Goal: Task Accomplishment & Management: Manage account settings

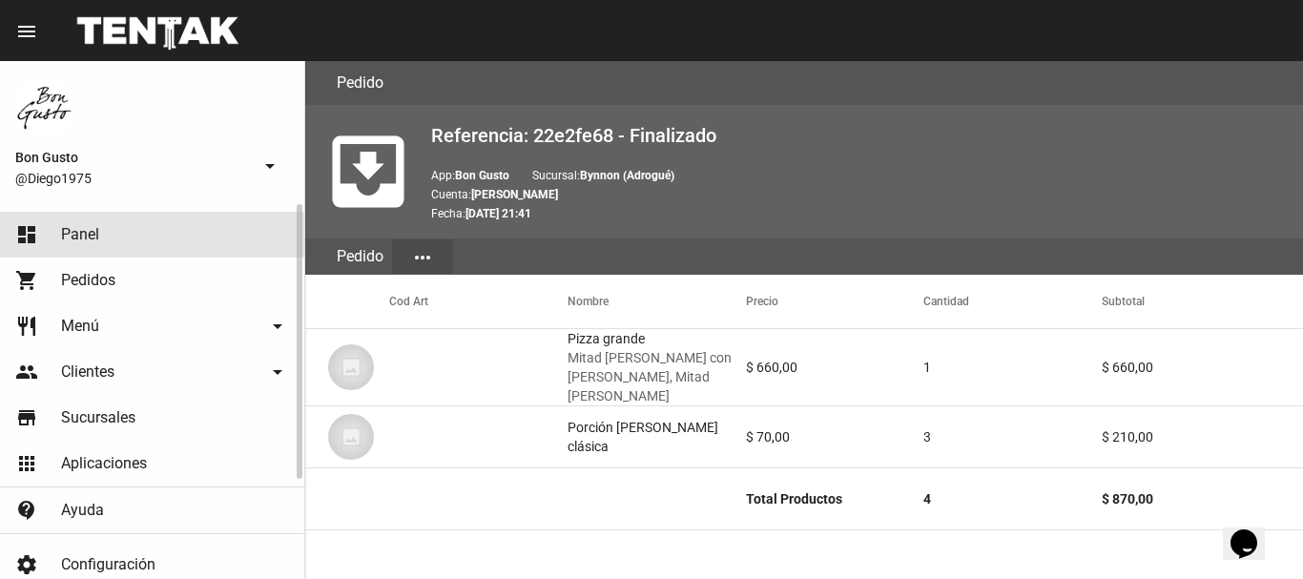
click at [96, 245] on link "dashboard Panel" at bounding box center [152, 235] width 304 height 46
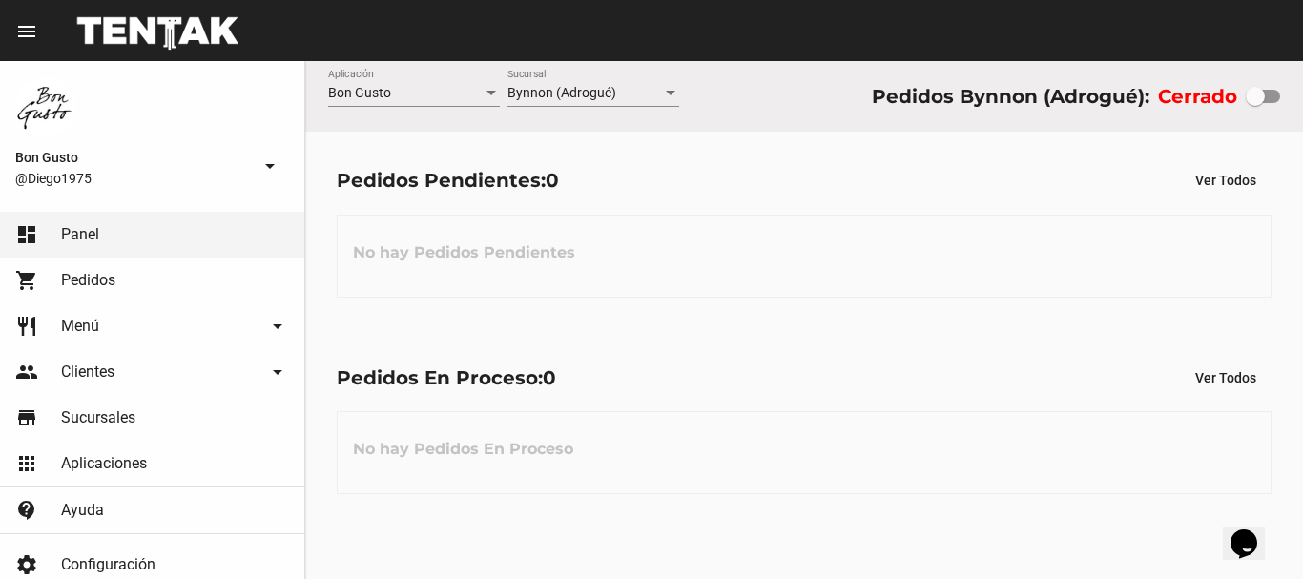
click at [1258, 89] on div at bounding box center [1254, 96] width 19 height 19
click at [1255, 103] on input "checkbox" at bounding box center [1254, 103] width 1 height 1
checkbox input "true"
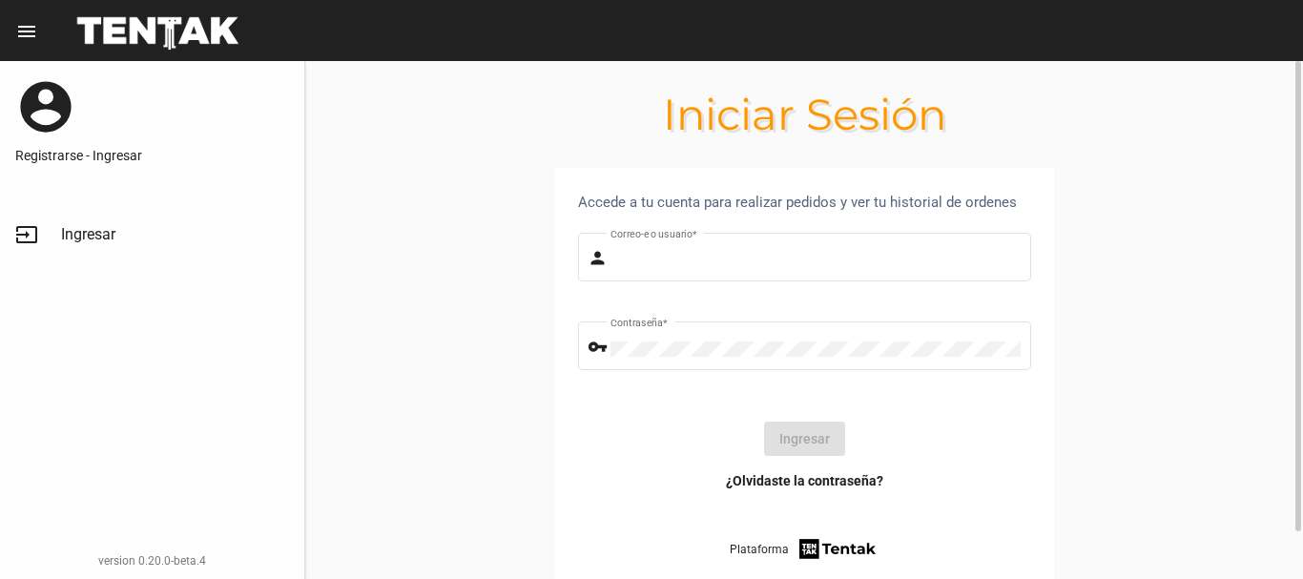
type input "diego1975"
click at [796, 443] on button "Ingresar" at bounding box center [804, 438] width 81 height 34
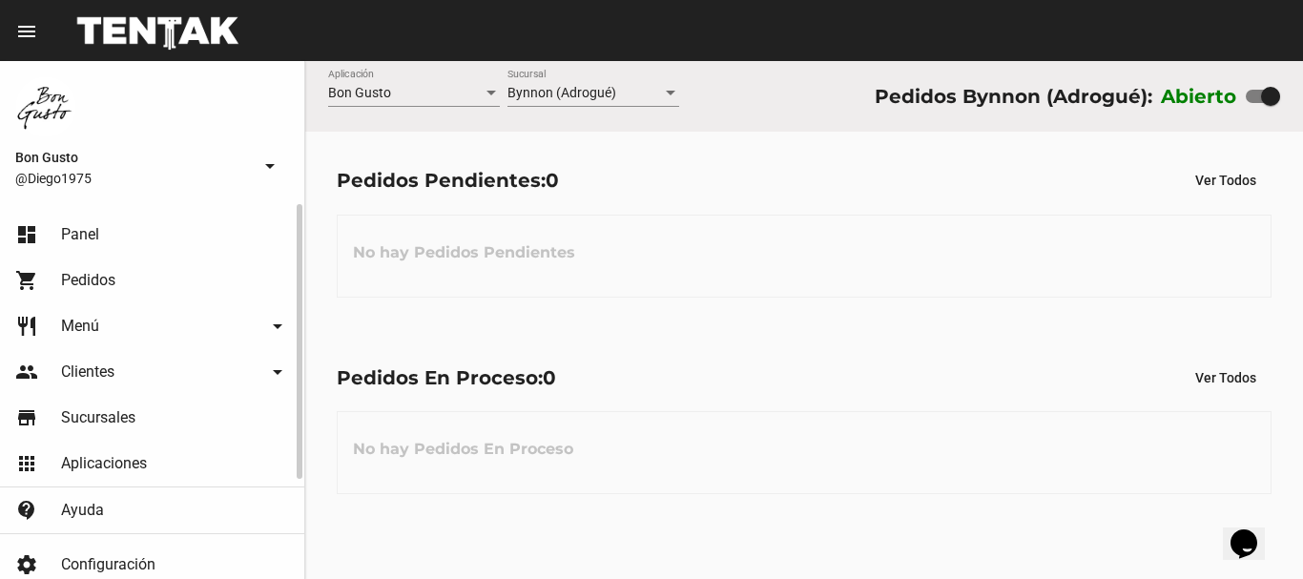
click at [82, 249] on link "dashboard Panel" at bounding box center [152, 235] width 304 height 46
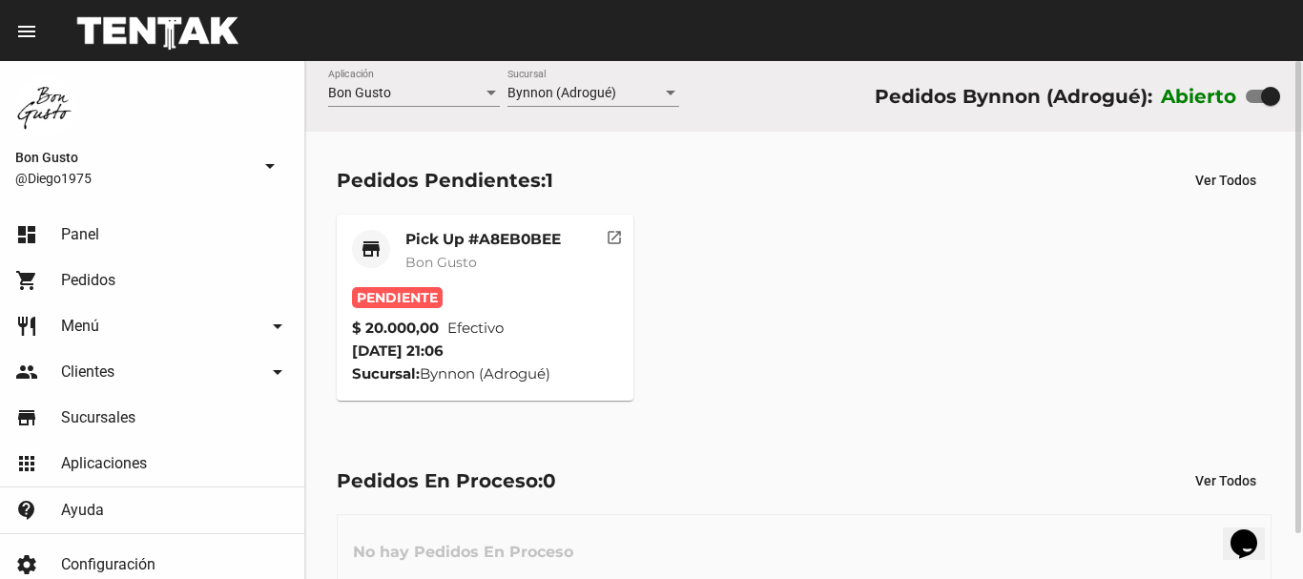
click at [603, 235] on button "open_in_new" at bounding box center [614, 234] width 38 height 38
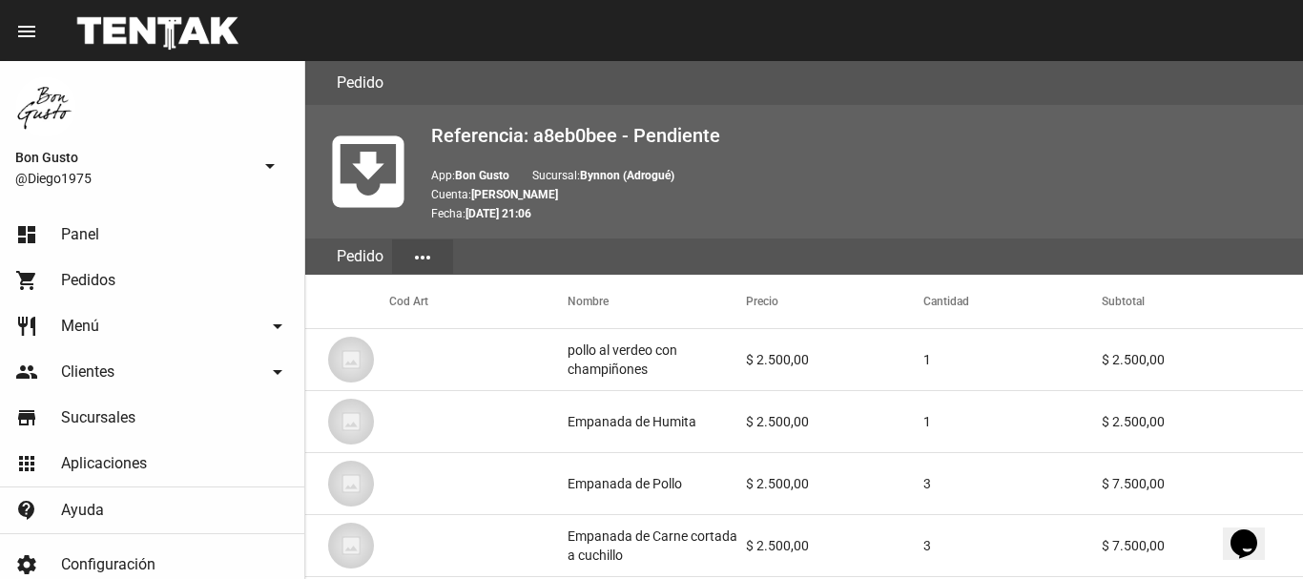
scroll to position [1004, 0]
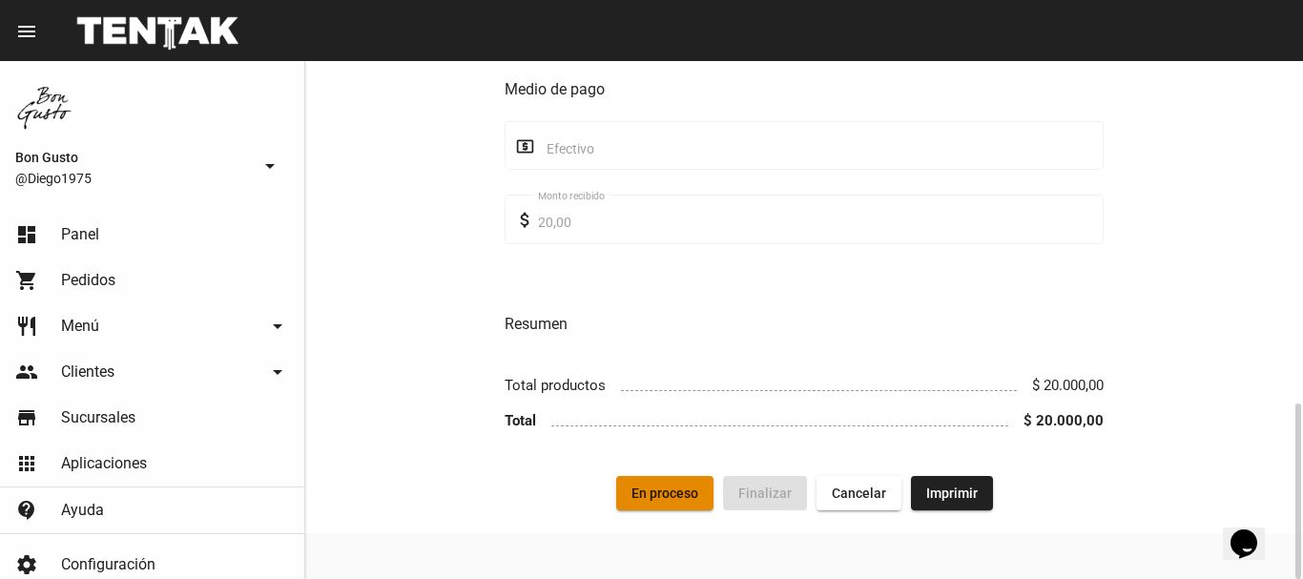
click at [670, 501] on span "En proceso" at bounding box center [664, 492] width 67 height 15
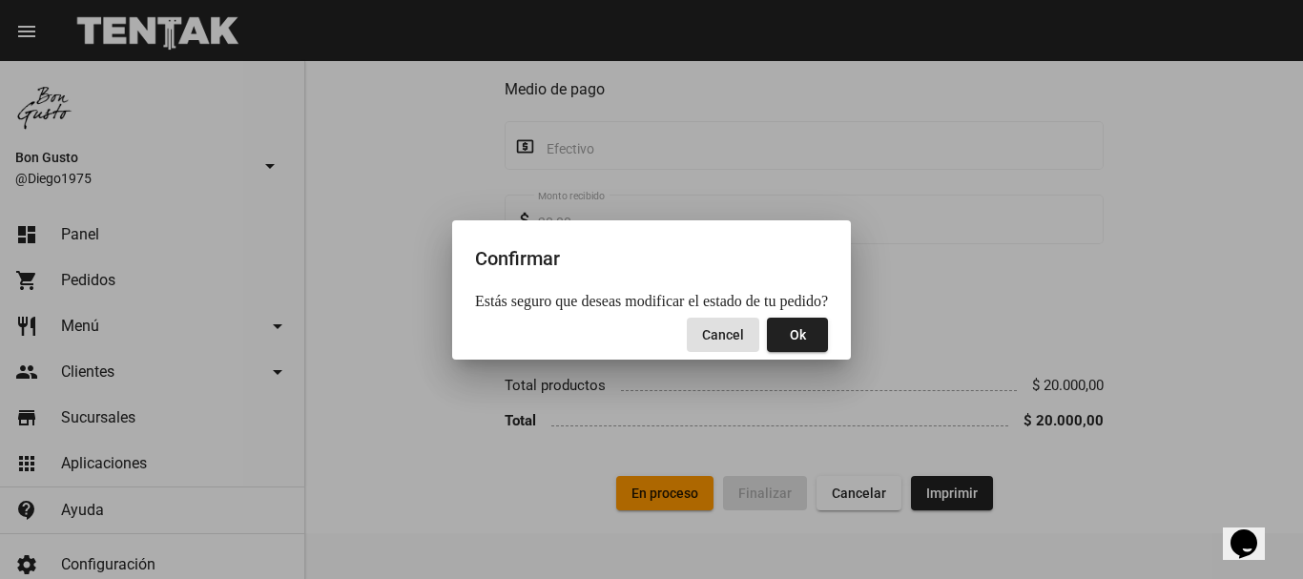
click at [790, 342] on span "Ok" at bounding box center [798, 334] width 16 height 15
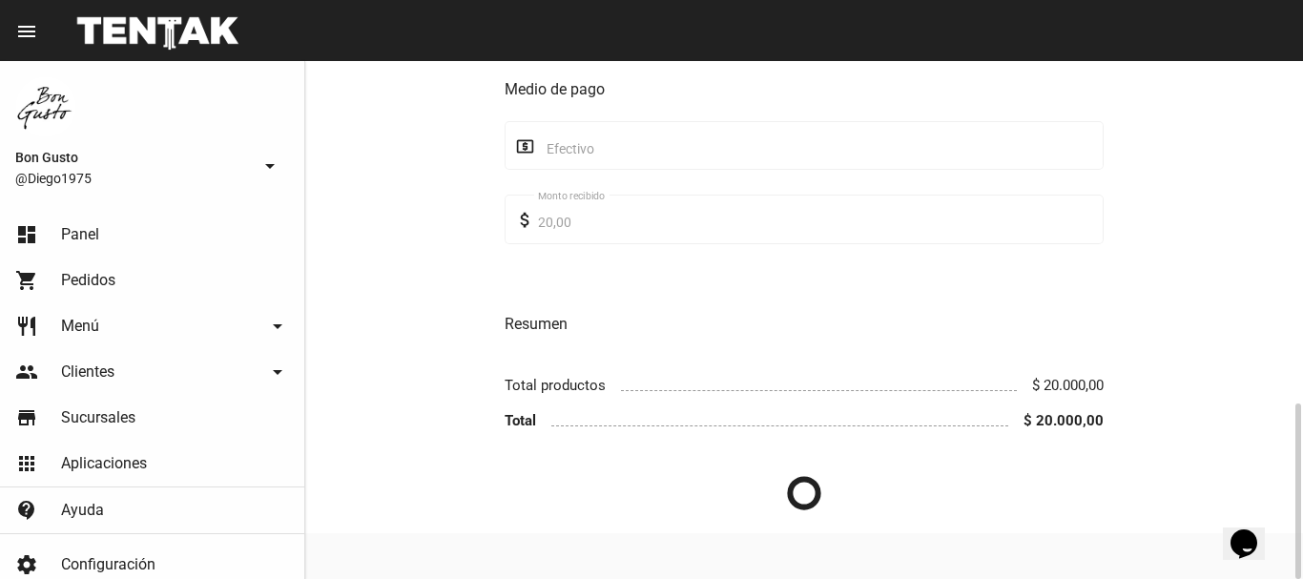
scroll to position [0, 0]
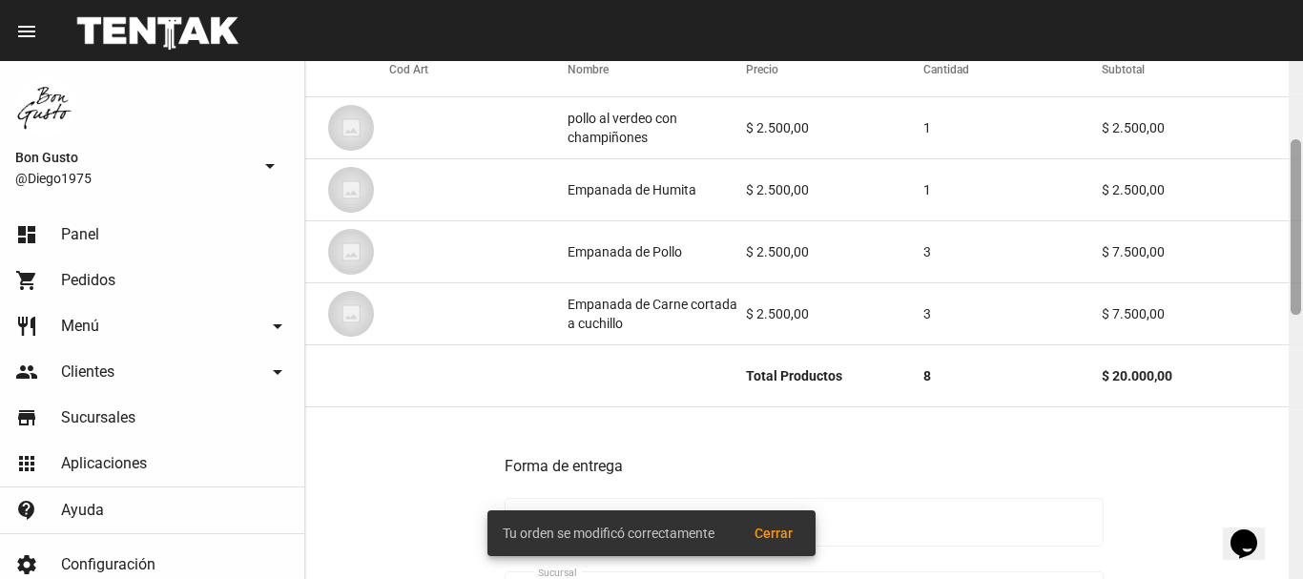
drag, startPoint x: 1295, startPoint y: 139, endPoint x: 1302, endPoint y: 219, distance: 80.4
click at [1302, 219] on div at bounding box center [1295, 320] width 14 height 518
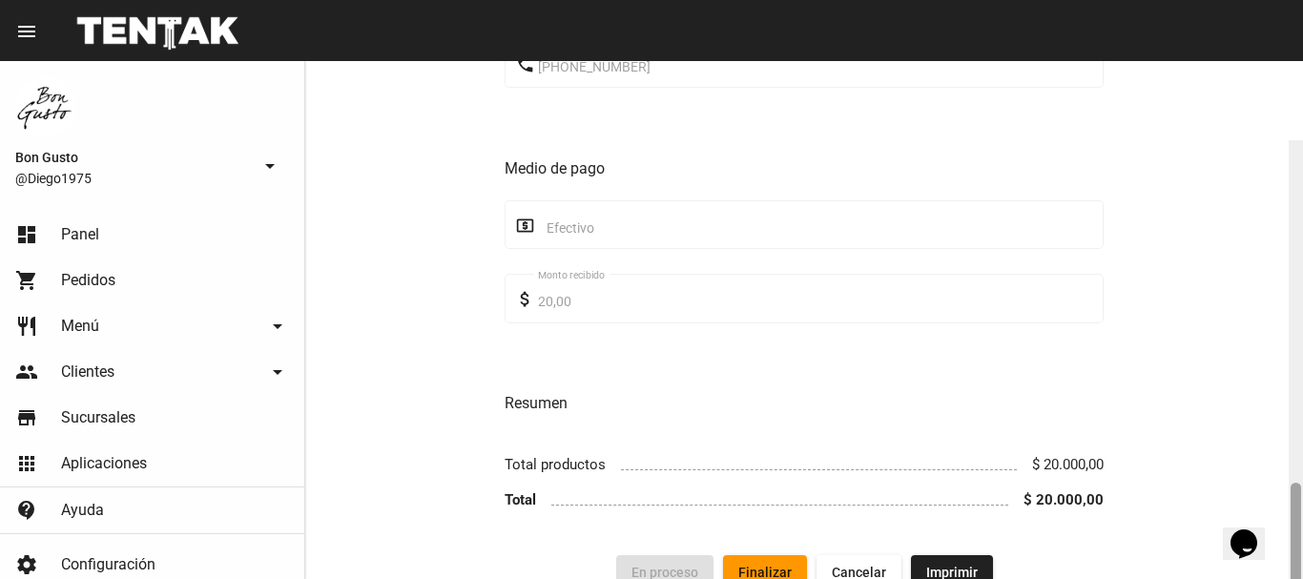
scroll to position [1004, 0]
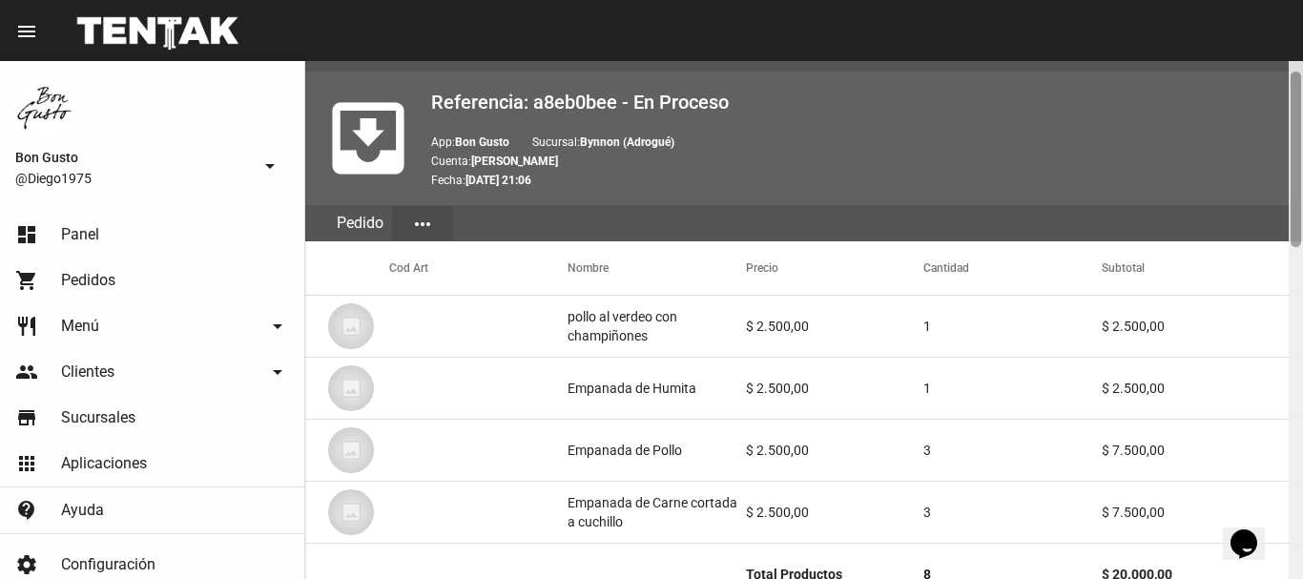
drag, startPoint x: 1298, startPoint y: 197, endPoint x: 1207, endPoint y: 127, distance: 114.8
click at [1211, 127] on div "Pedido move_to_inbox Referencia: a8eb0bee - En Proceso App: Bon Gusto Sucursal:…" at bounding box center [803, 320] width 997 height 518
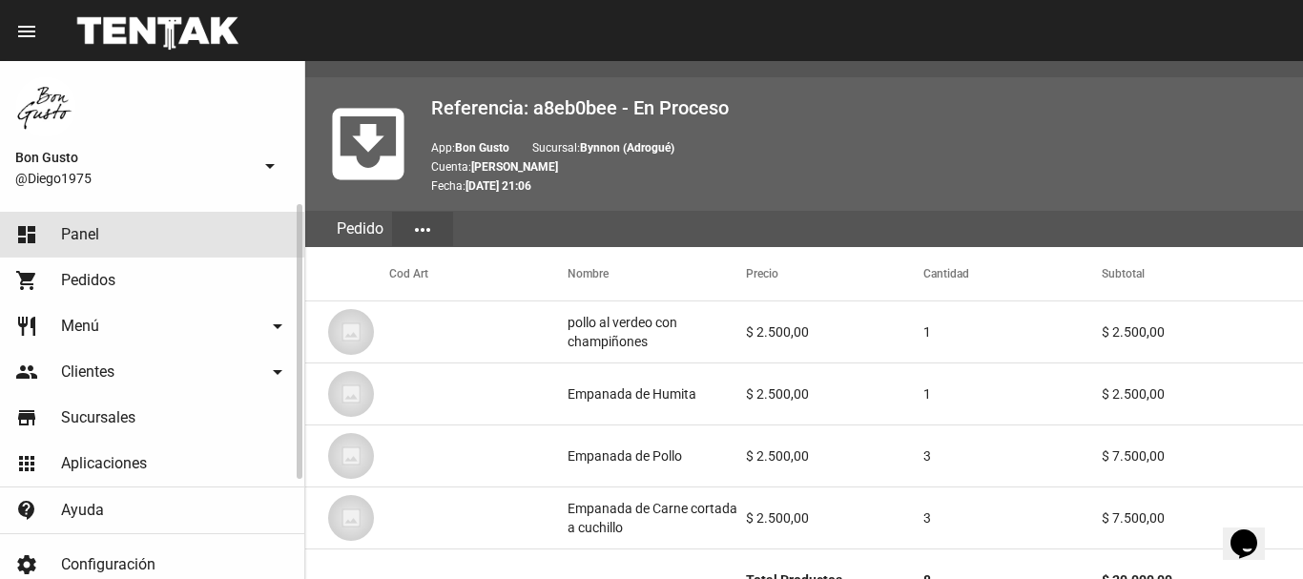
click at [136, 213] on link "dashboard Panel" at bounding box center [152, 235] width 304 height 46
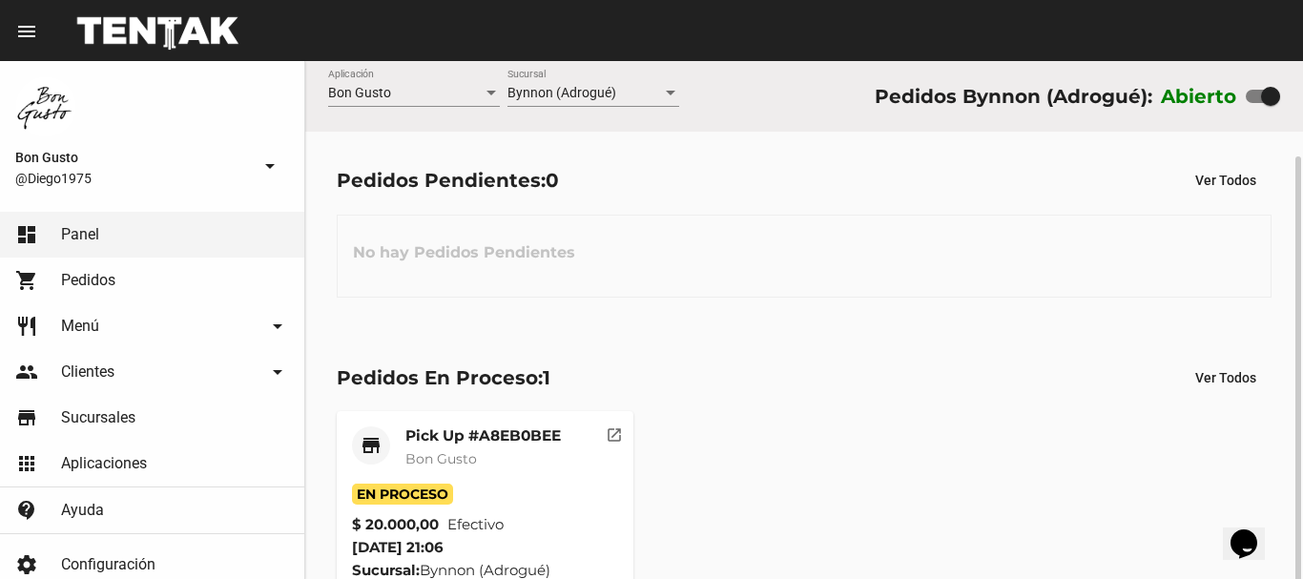
scroll to position [50, 0]
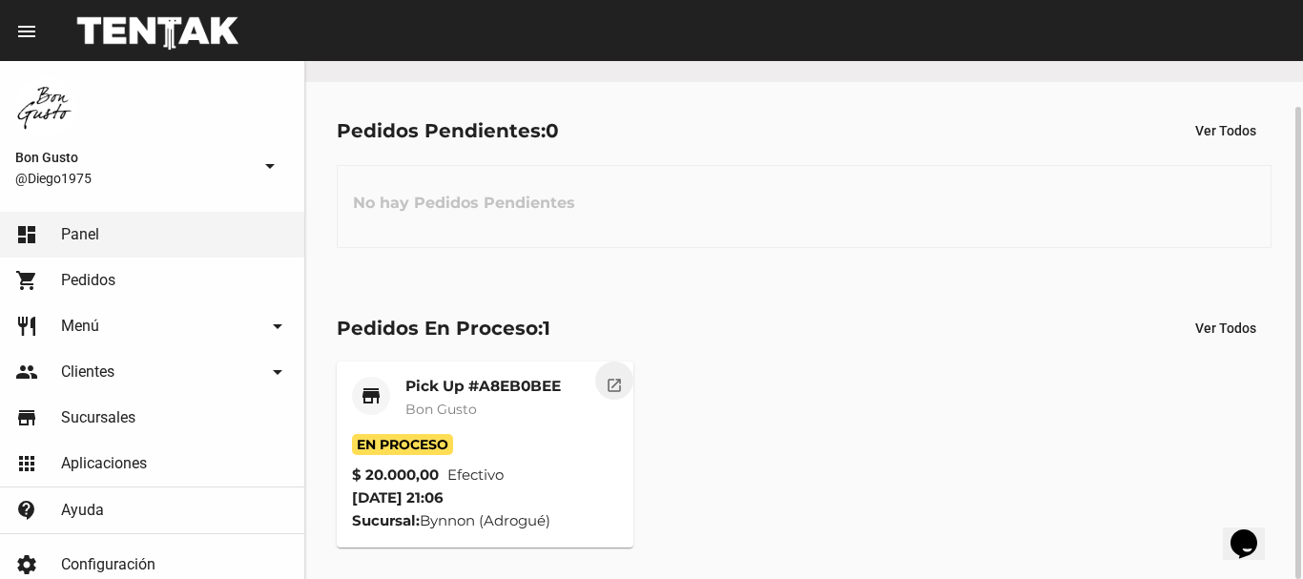
click at [613, 391] on mat-icon "open_in_new" at bounding box center [613, 382] width 17 height 17
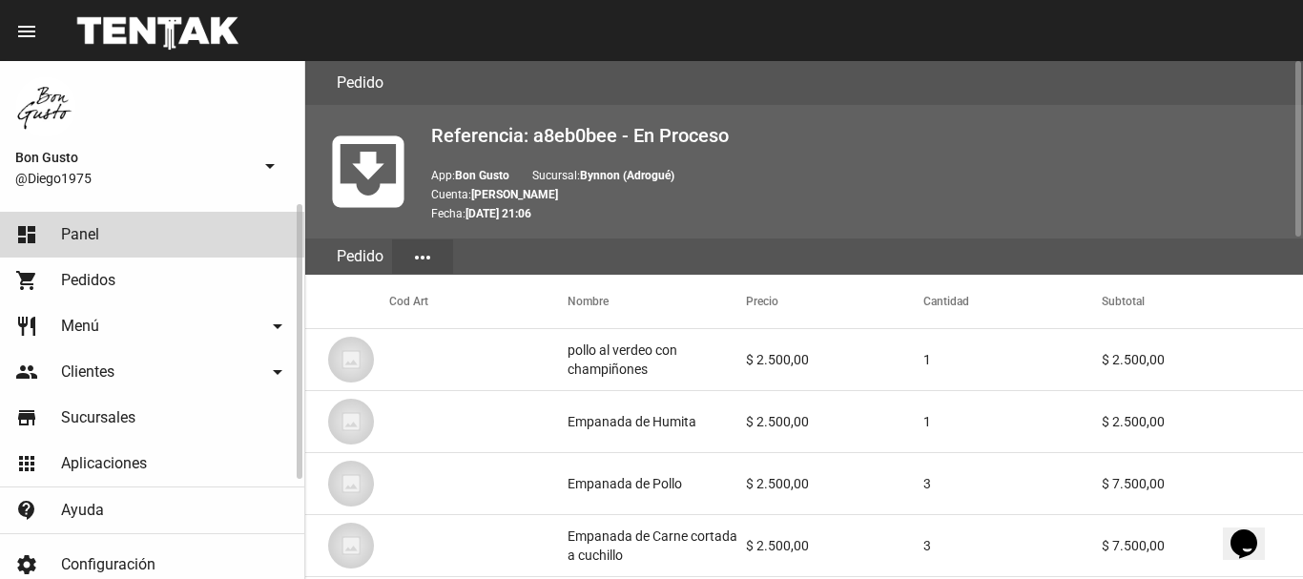
click at [140, 222] on link "dashboard Panel" at bounding box center [152, 235] width 304 height 46
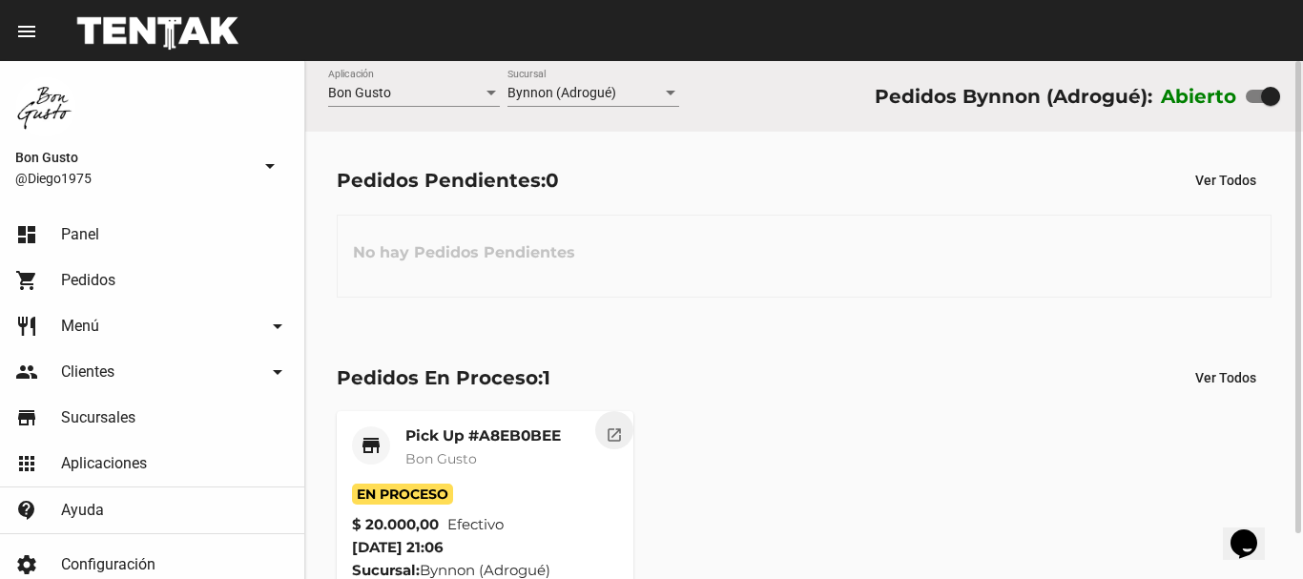
click at [607, 432] on mat-icon "open_in_new" at bounding box center [613, 431] width 17 height 17
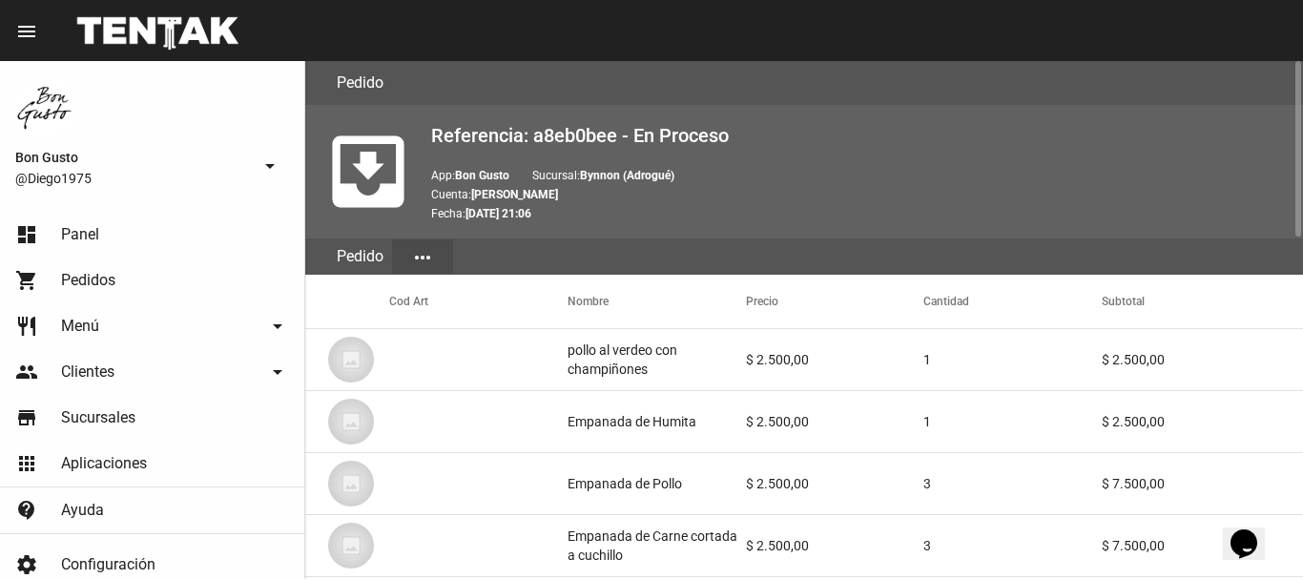
scroll to position [1004, 0]
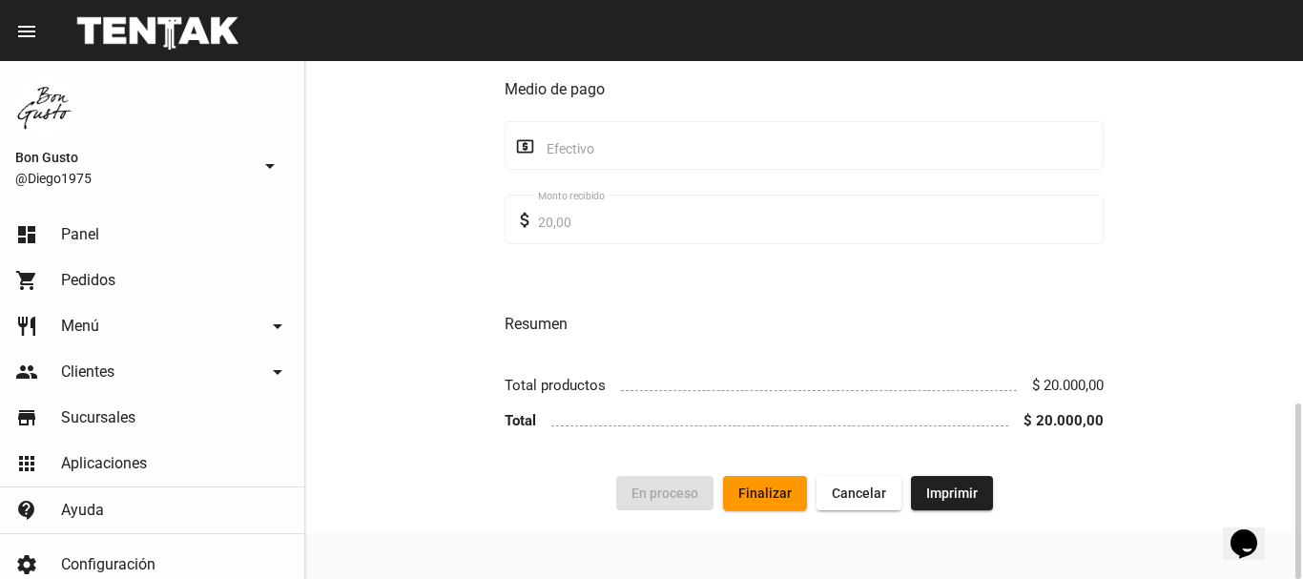
click at [789, 501] on button "Finalizar" at bounding box center [765, 493] width 84 height 34
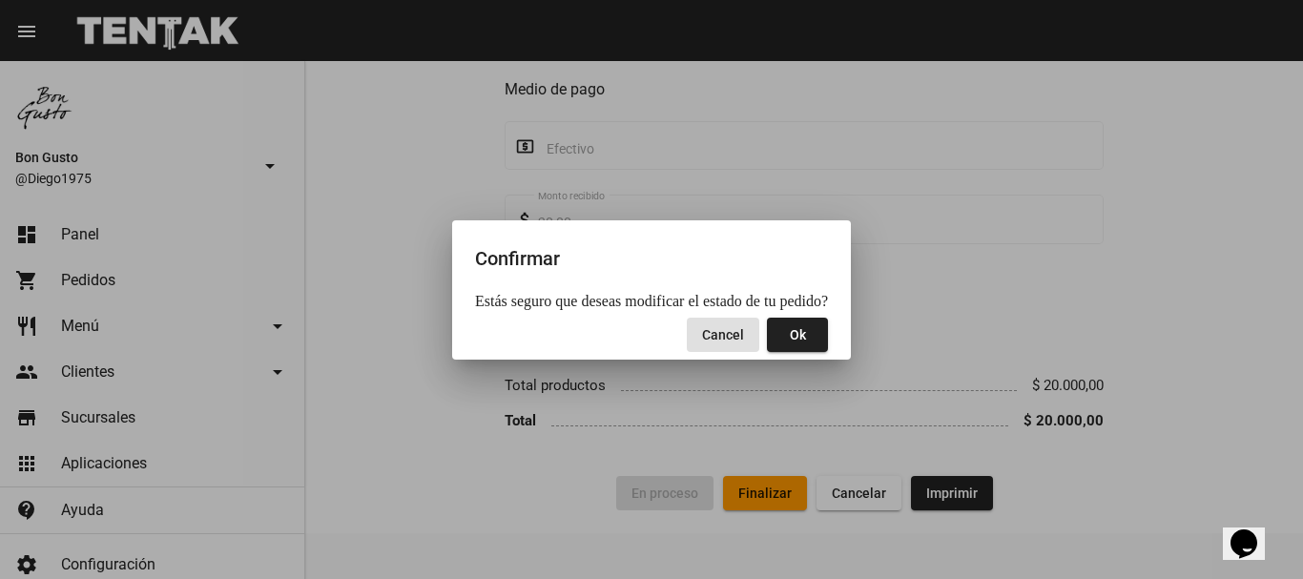
click at [785, 326] on button "Ok" at bounding box center [797, 335] width 61 height 34
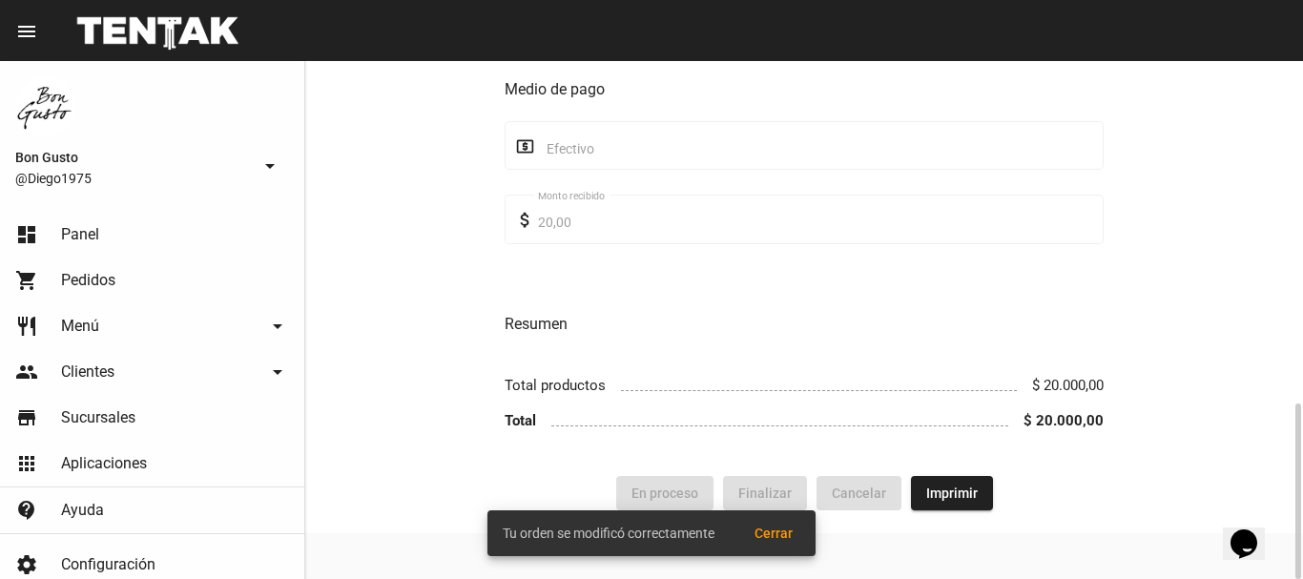
click at [438, 296] on div "Forma de entrega store Pick Up place Bynnon (Adrogué) Sucursal Jorge Santiago B…" at bounding box center [803, 56] width 997 height 842
click at [176, 233] on link "dashboard Panel" at bounding box center [152, 235] width 304 height 46
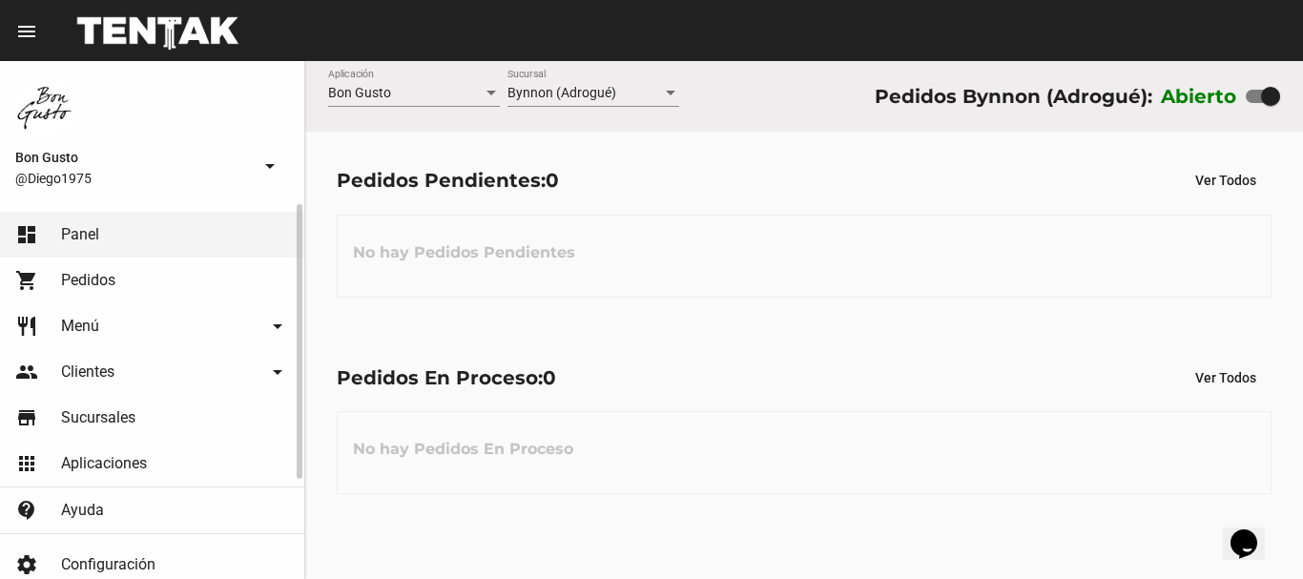
click at [197, 230] on link "dashboard Panel" at bounding box center [152, 235] width 304 height 46
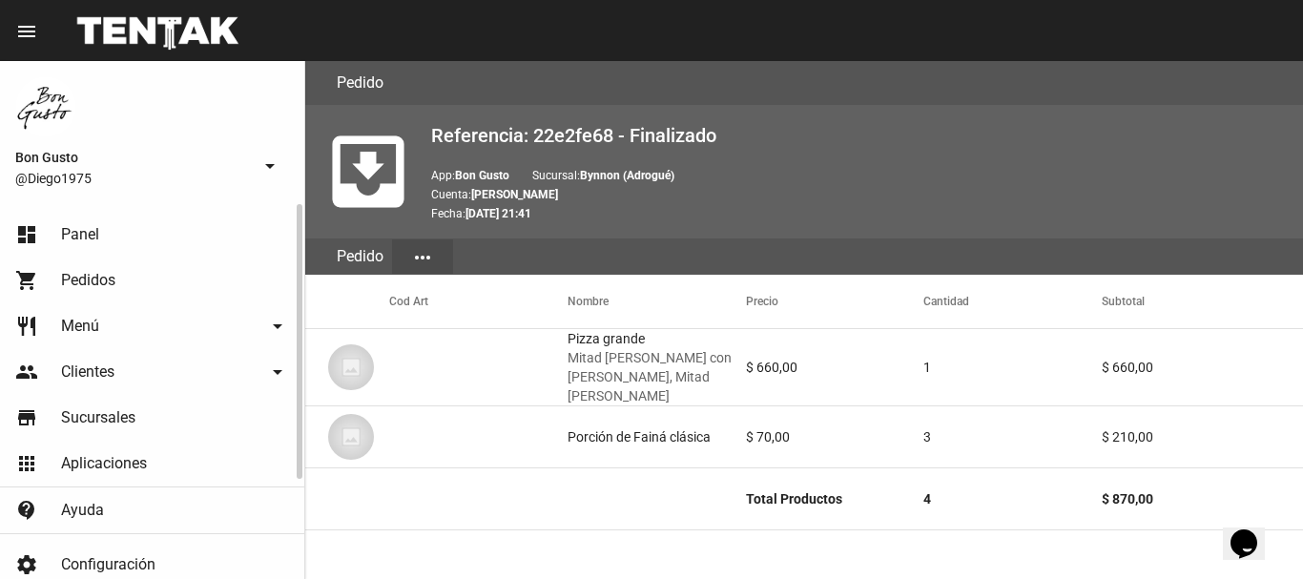
click at [92, 240] on span "Panel" at bounding box center [80, 234] width 38 height 19
